Goal: Task Accomplishment & Management: Use online tool/utility

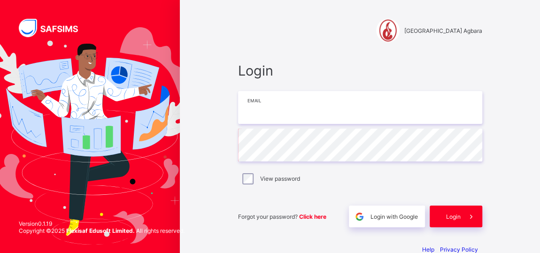
click at [258, 106] on input "email" at bounding box center [360, 107] width 244 height 33
type input "**********"
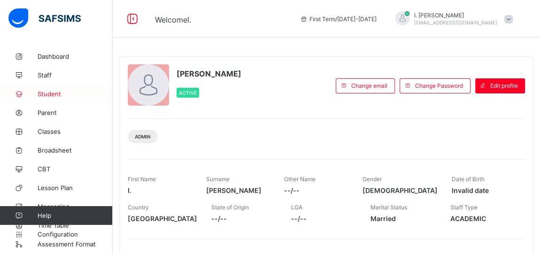
click at [49, 93] on span "Student" at bounding box center [75, 94] width 75 height 8
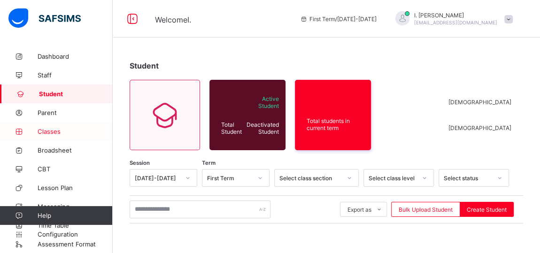
click at [53, 131] on span "Classes" at bounding box center [75, 132] width 75 height 8
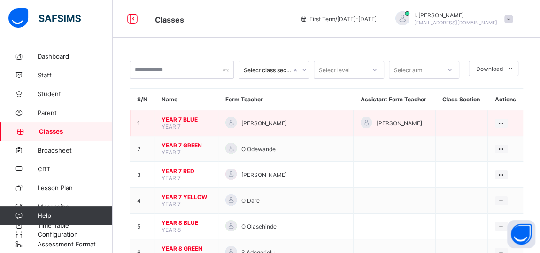
click at [175, 118] on span "YEAR 7 BLUE" at bounding box center [186, 119] width 49 height 7
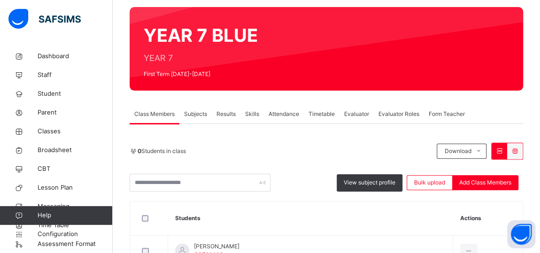
scroll to position [75, 0]
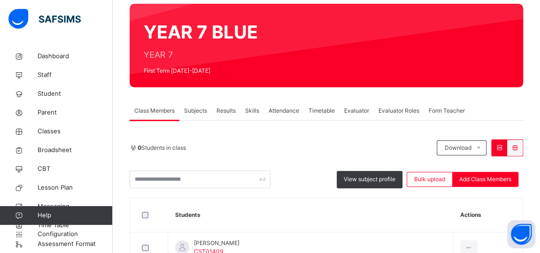
click at [191, 110] on span "Subjects" at bounding box center [195, 111] width 23 height 8
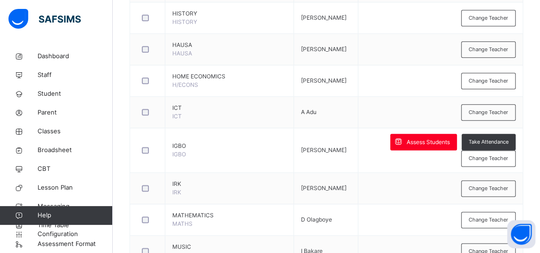
scroll to position [525, 0]
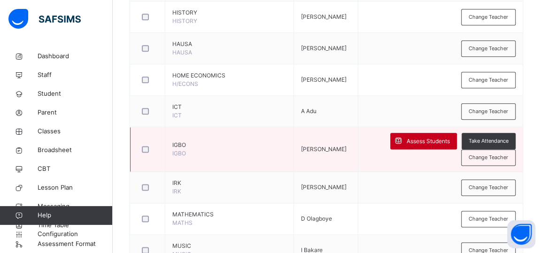
click at [426, 138] on span "Assess Students" at bounding box center [428, 141] width 43 height 8
click at [420, 139] on span "Assess Students" at bounding box center [428, 141] width 43 height 8
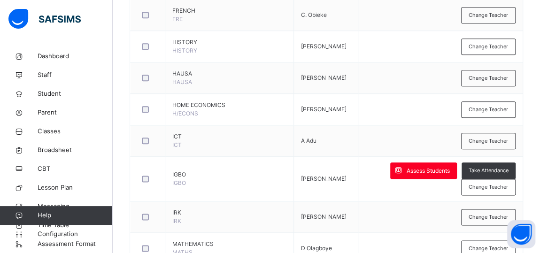
scroll to position [501, 0]
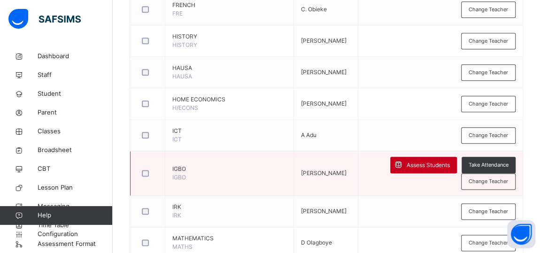
click at [443, 161] on span "Assess Students" at bounding box center [428, 165] width 43 height 8
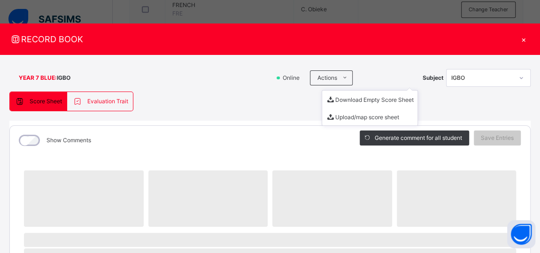
click at [381, 71] on div "Actions Download Empty Score Sheet Upload/map score sheet" at bounding box center [364, 77] width 108 height 15
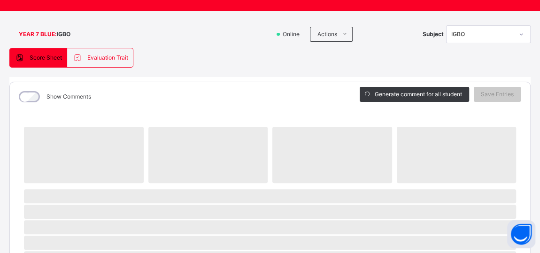
scroll to position [14, 0]
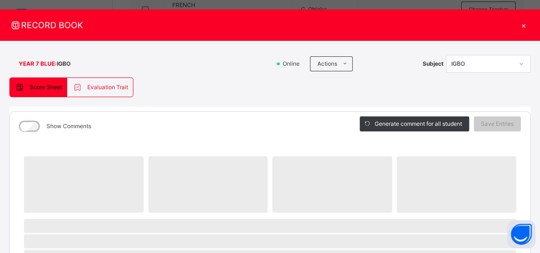
click at [519, 23] on div "×" at bounding box center [524, 25] width 14 height 13
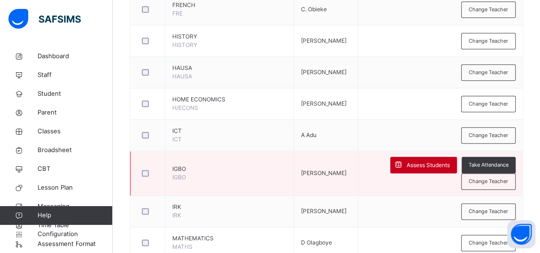
click at [425, 161] on span "Assess Students" at bounding box center [428, 165] width 43 height 8
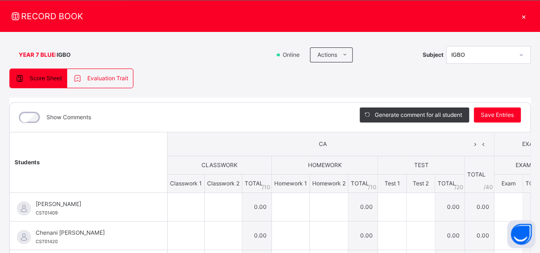
scroll to position [16, 0]
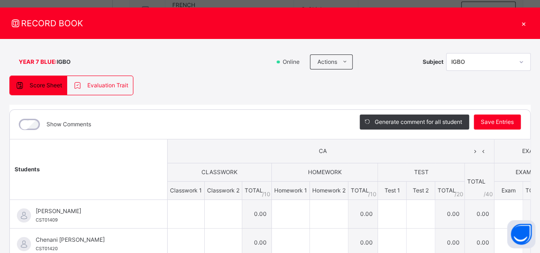
click at [530, 24] on div "×" at bounding box center [524, 23] width 14 height 13
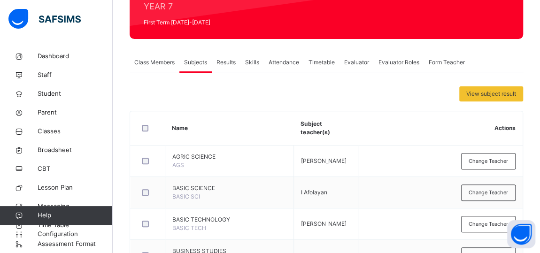
scroll to position [120, 0]
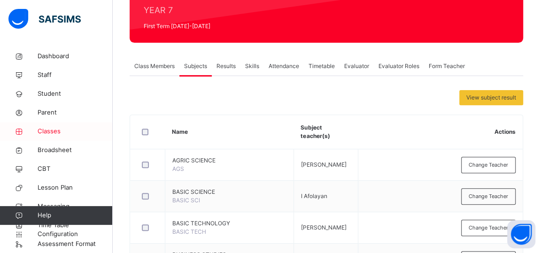
click at [47, 131] on span "Classes" at bounding box center [75, 131] width 75 height 9
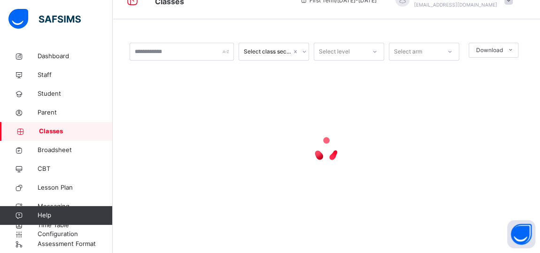
scroll to position [18, 0]
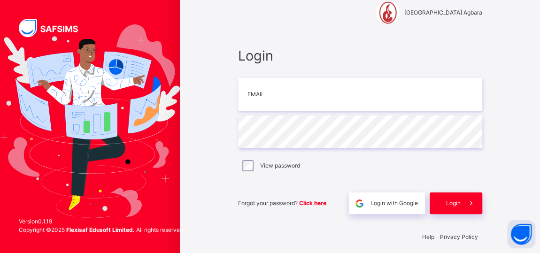
scroll to position [25, 0]
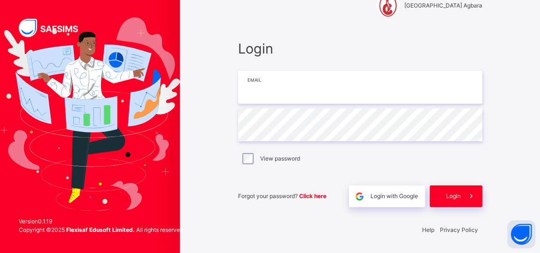
click at [249, 94] on input "email" at bounding box center [360, 87] width 244 height 33
type input "**********"
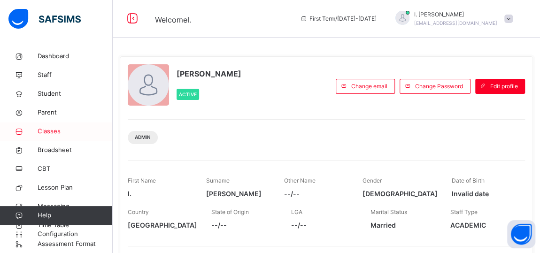
click at [42, 131] on span "Classes" at bounding box center [75, 131] width 75 height 9
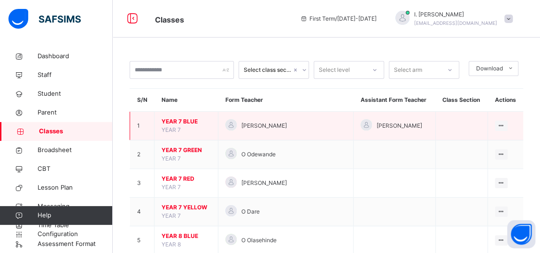
click at [188, 119] on span "YEAR 7 BLUE" at bounding box center [186, 121] width 49 height 8
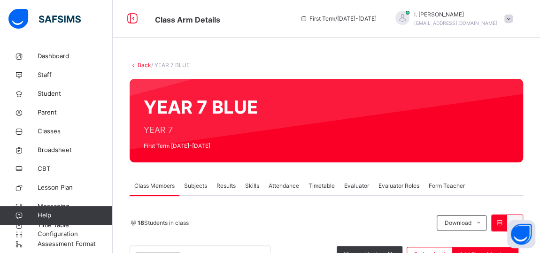
click at [198, 185] on span "Subjects" at bounding box center [195, 186] width 23 height 8
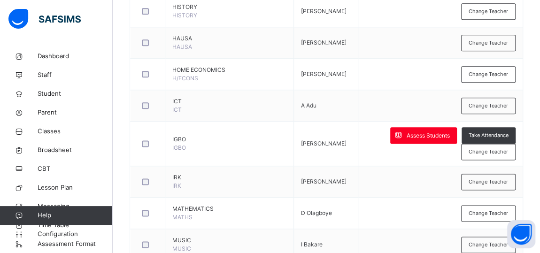
scroll to position [532, 0]
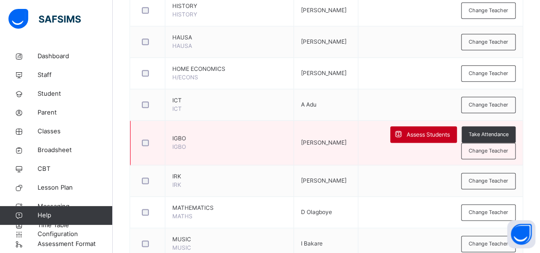
click at [425, 131] on span "Assess Students" at bounding box center [428, 135] width 43 height 8
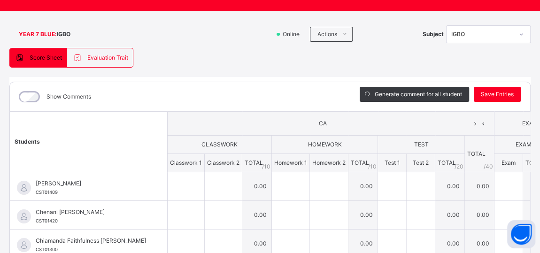
scroll to position [0, 0]
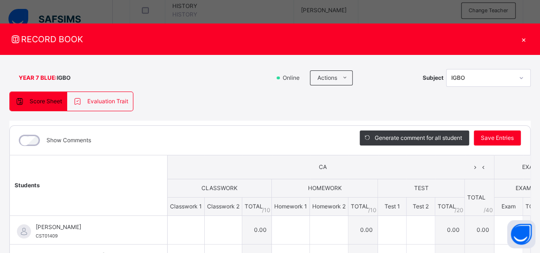
click at [530, 39] on div "×" at bounding box center [524, 39] width 14 height 13
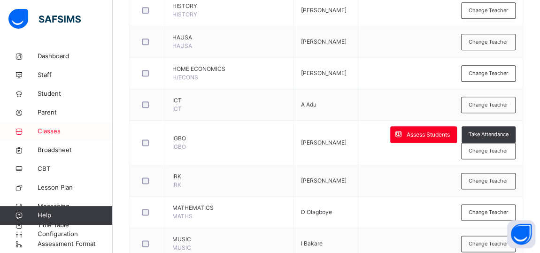
click at [53, 130] on span "Classes" at bounding box center [75, 131] width 75 height 9
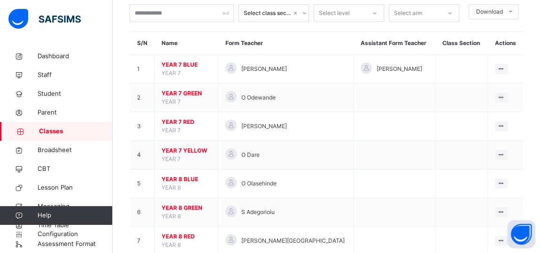
scroll to position [54, 0]
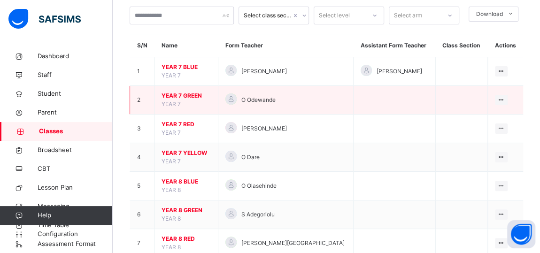
click at [177, 93] on span "YEAR 7 GREEN" at bounding box center [186, 96] width 49 height 8
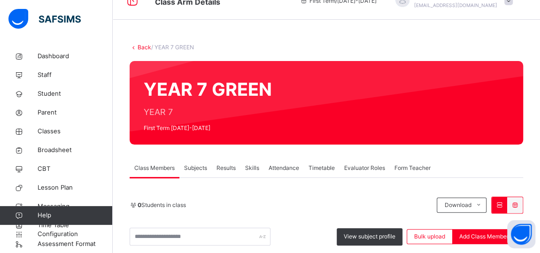
scroll to position [54, 0]
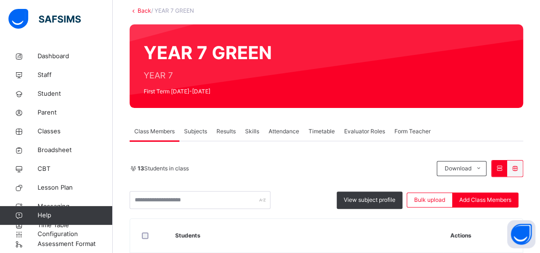
click at [200, 131] on span "Subjects" at bounding box center [195, 131] width 23 height 8
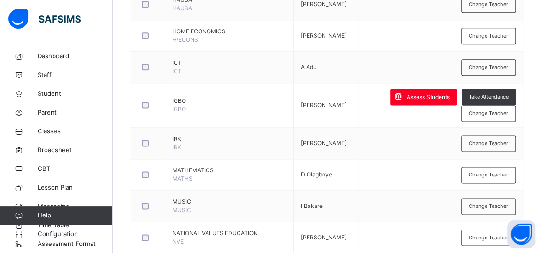
scroll to position [571, 0]
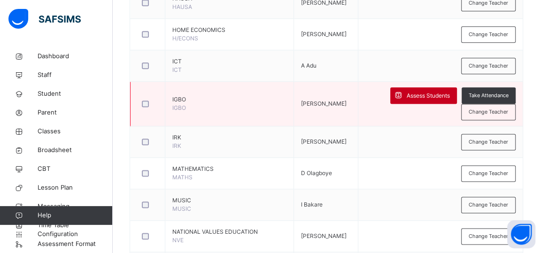
click at [423, 94] on span "Assess Students" at bounding box center [428, 96] width 43 height 8
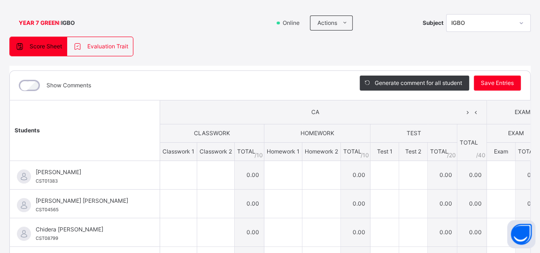
scroll to position [0, 0]
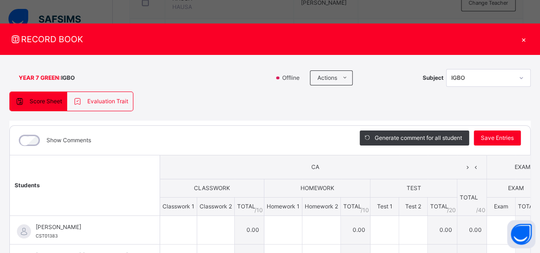
click at [529, 38] on div "×" at bounding box center [524, 39] width 14 height 13
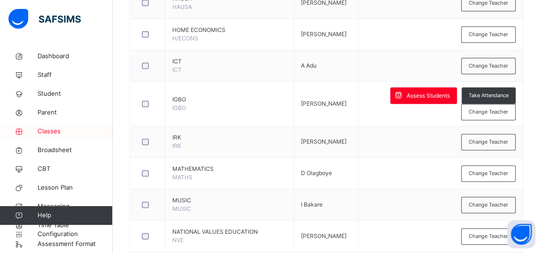
click at [45, 132] on span "Classes" at bounding box center [75, 131] width 75 height 9
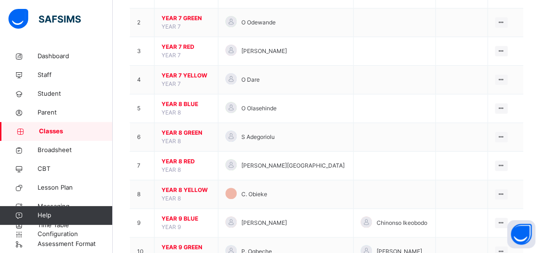
scroll to position [128, 0]
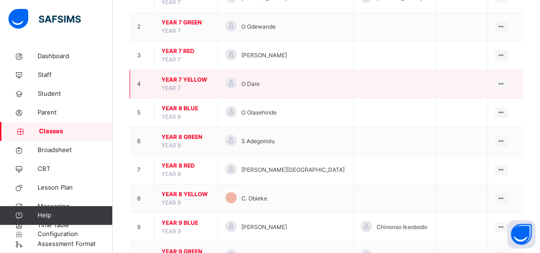
click at [171, 78] on span "YEAR 7 YELLOW" at bounding box center [186, 80] width 49 height 8
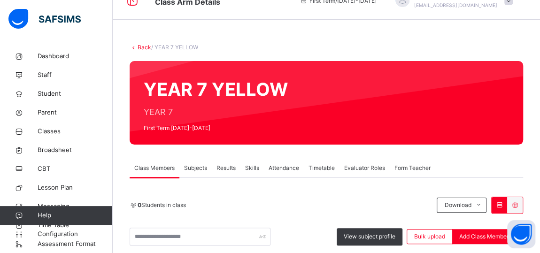
scroll to position [128, 0]
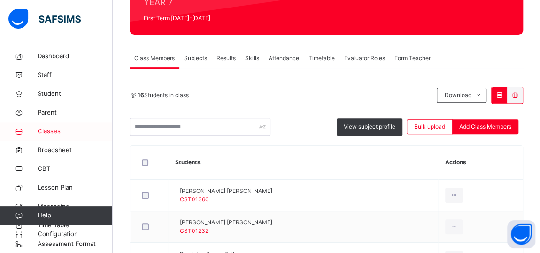
click at [52, 131] on span "Classes" at bounding box center [75, 131] width 75 height 9
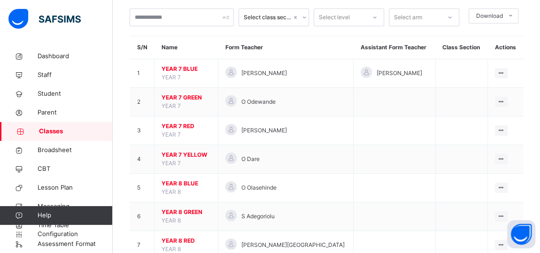
scroll to position [51, 0]
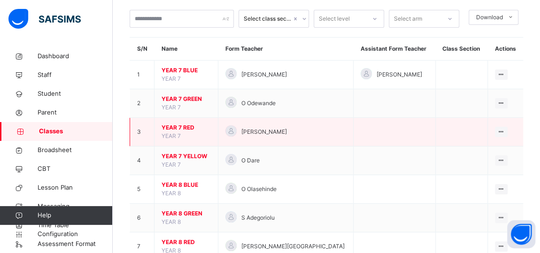
click at [177, 126] on span "YEAR 7 RED" at bounding box center [186, 128] width 49 height 8
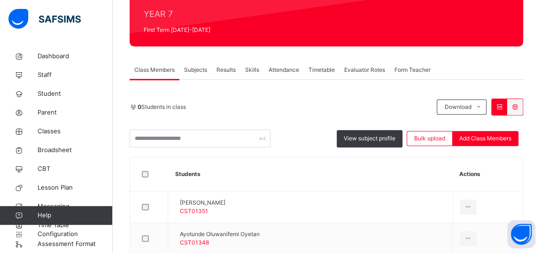
scroll to position [121, 0]
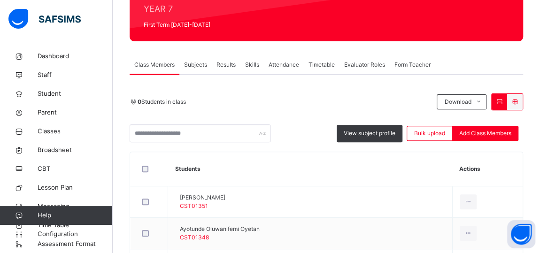
click at [194, 66] on span "Subjects" at bounding box center [195, 65] width 23 height 8
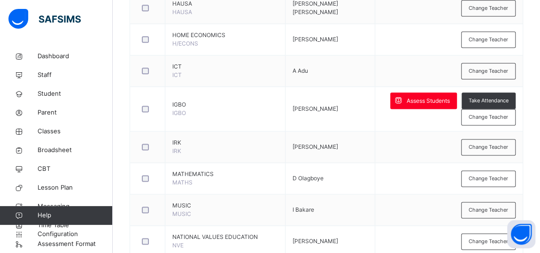
scroll to position [570, 0]
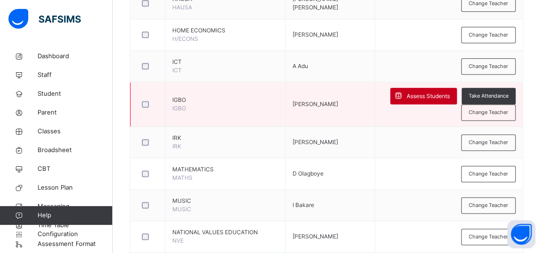
click at [439, 92] on span "Assess Students" at bounding box center [428, 96] width 43 height 8
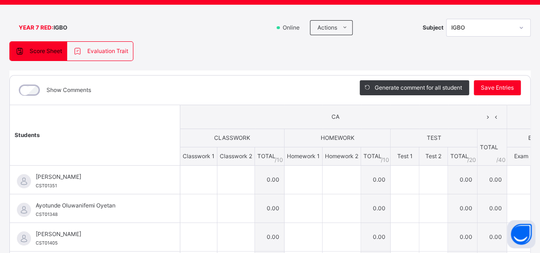
scroll to position [31, 0]
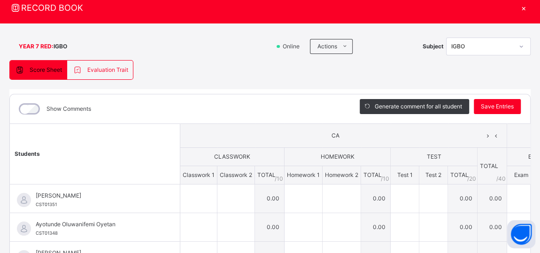
click at [529, 8] on div "×" at bounding box center [524, 7] width 14 height 13
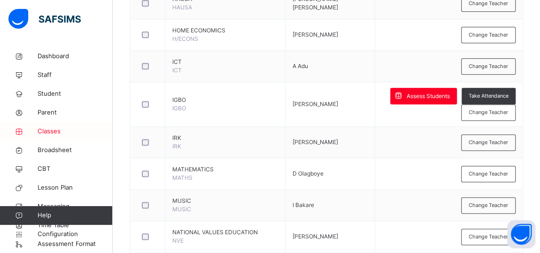
click at [44, 133] on span "Classes" at bounding box center [75, 131] width 75 height 9
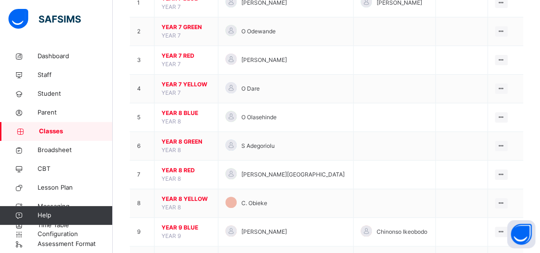
scroll to position [92, 0]
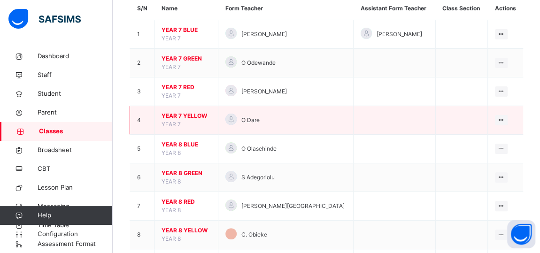
click at [177, 112] on span "YEAR 7 YELLOW" at bounding box center [186, 116] width 49 height 8
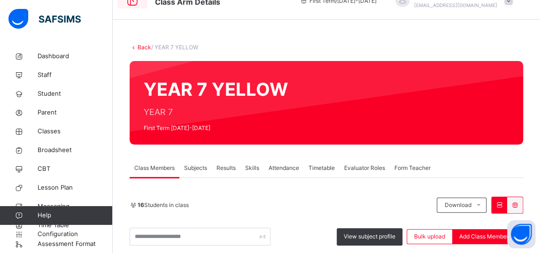
scroll to position [92, 0]
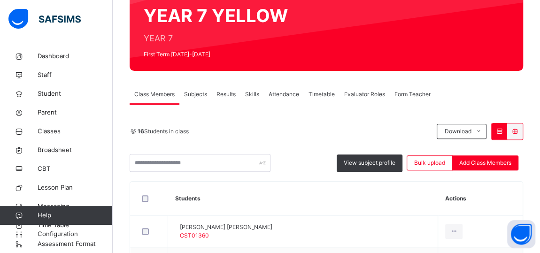
click at [194, 93] on span "Subjects" at bounding box center [195, 94] width 23 height 8
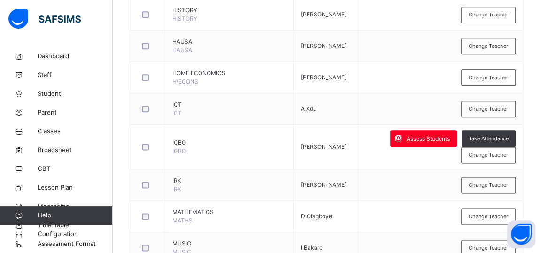
scroll to position [529, 0]
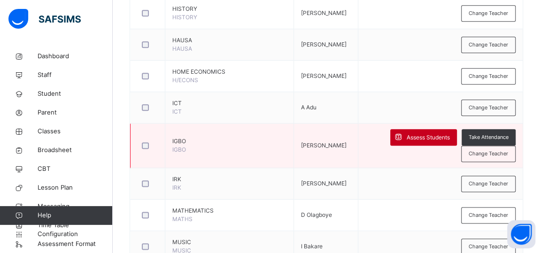
click at [434, 134] on span "Assess Students" at bounding box center [428, 137] width 43 height 8
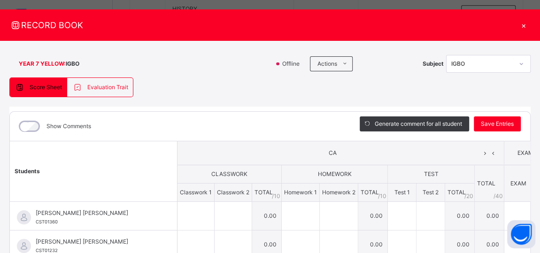
scroll to position [3, 0]
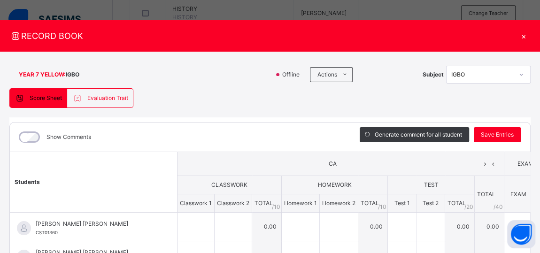
click at [528, 38] on div "×" at bounding box center [524, 36] width 14 height 13
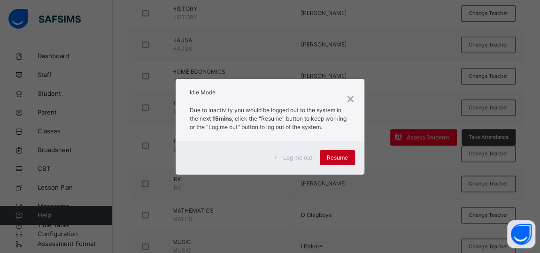
click at [333, 159] on span "Resume" at bounding box center [337, 158] width 21 height 8
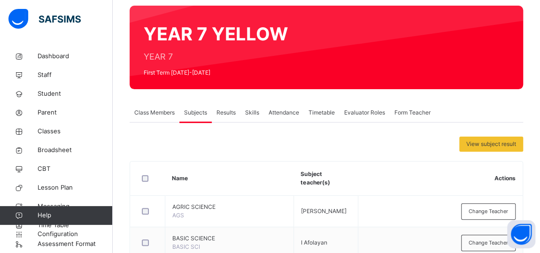
scroll to position [0, 0]
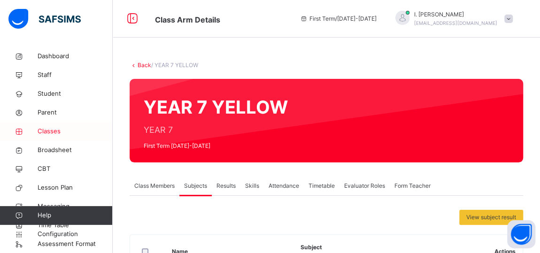
click at [46, 132] on span "Classes" at bounding box center [75, 131] width 75 height 9
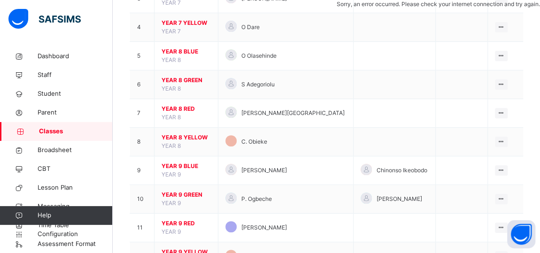
scroll to position [205, 0]
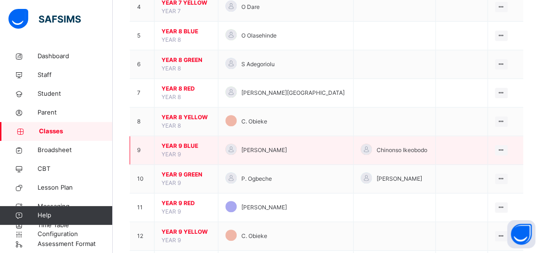
click at [172, 144] on span "YEAR 9 BLUE" at bounding box center [186, 146] width 49 height 8
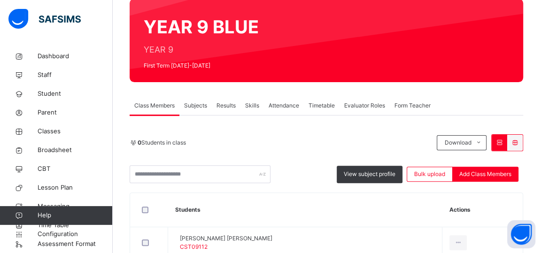
scroll to position [93, 0]
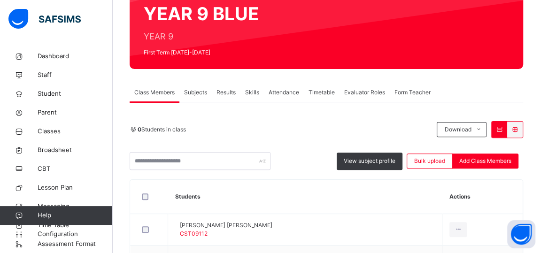
click at [285, 93] on span "Attendance" at bounding box center [284, 92] width 31 height 8
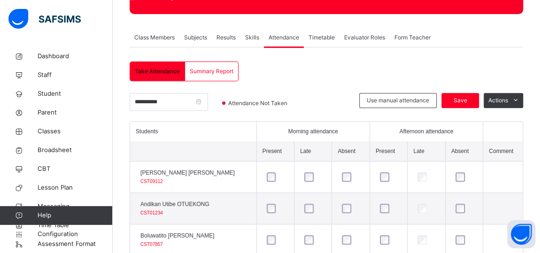
scroll to position [152, 0]
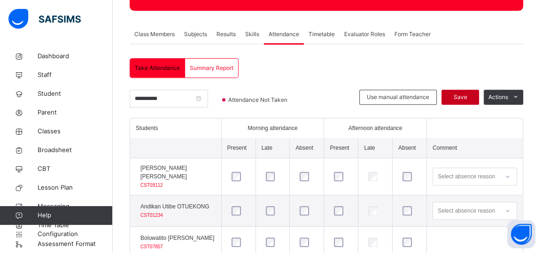
click at [464, 96] on span "Save" at bounding box center [460, 97] width 23 height 8
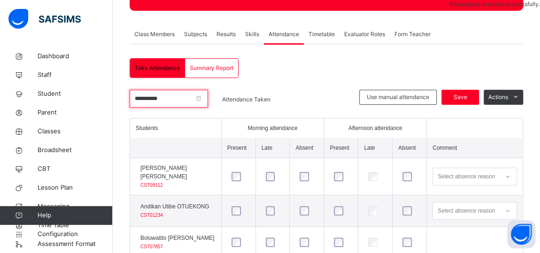
click at [208, 99] on input "**********" at bounding box center [169, 99] width 78 height 18
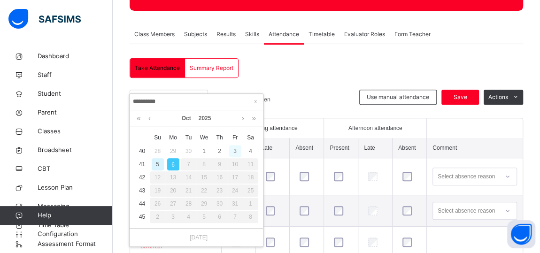
click at [234, 151] on div "3" at bounding box center [235, 151] width 12 height 12
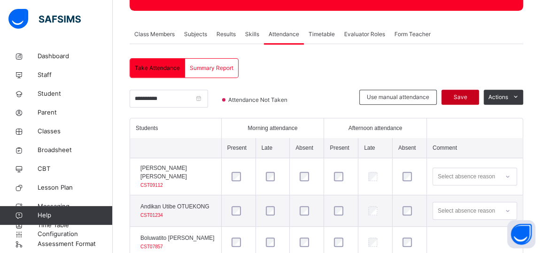
click at [465, 97] on span "Save" at bounding box center [460, 97] width 23 height 8
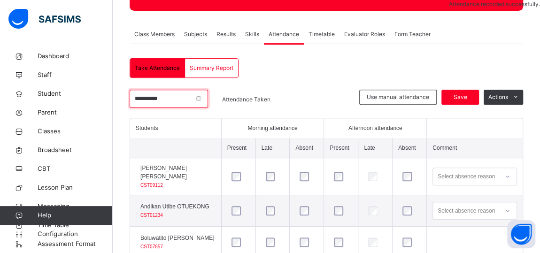
click at [208, 98] on input "**********" at bounding box center [169, 99] width 78 height 18
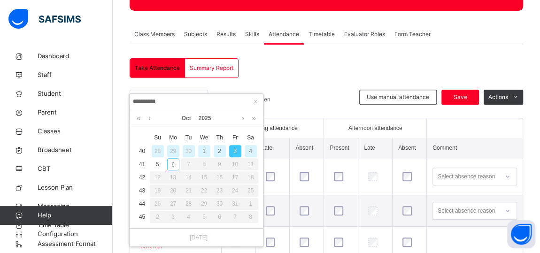
click at [217, 151] on div "2" at bounding box center [220, 151] width 12 height 12
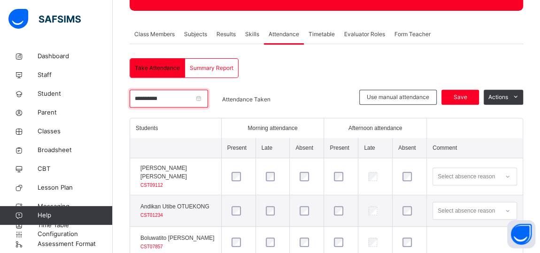
click at [208, 98] on input "**********" at bounding box center [169, 99] width 78 height 18
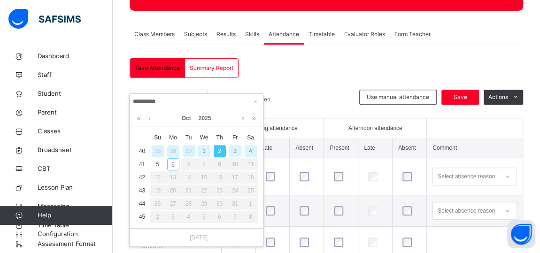
click at [190, 150] on div "30" at bounding box center [189, 151] width 12 height 12
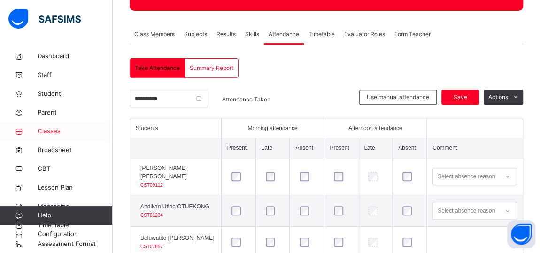
click at [50, 133] on span "Classes" at bounding box center [75, 131] width 75 height 9
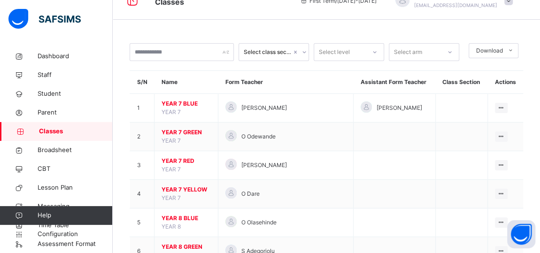
scroll to position [152, 0]
